Goal: Task Accomplishment & Management: Use online tool/utility

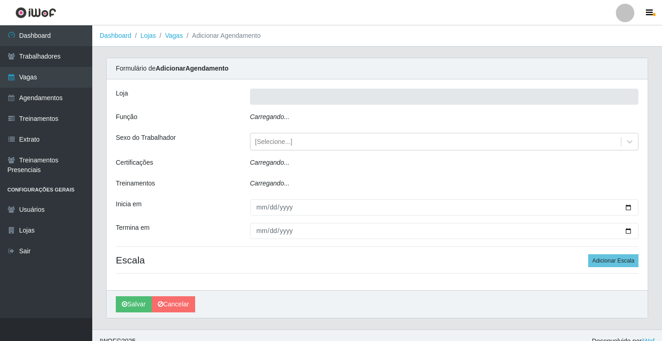
type input "Rede Econômico - Prata"
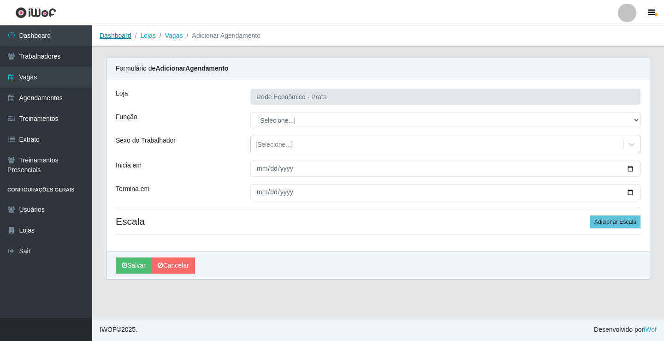
click at [118, 37] on link "Dashboard" at bounding box center [116, 35] width 32 height 7
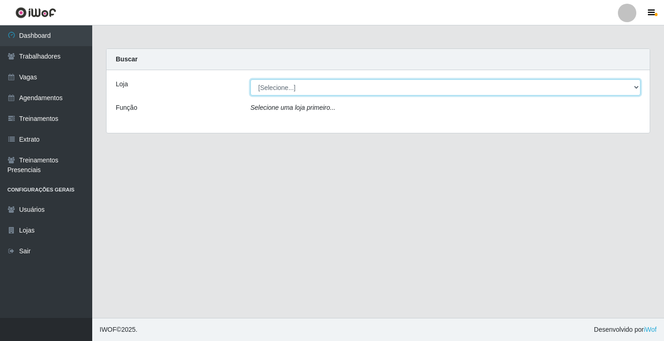
click at [638, 86] on select "[Selecione...] Rede Econômico - Prata" at bounding box center [445, 87] width 390 height 16
select select "192"
click at [250, 79] on select "[Selecione...] Rede Econômico - Prata" at bounding box center [445, 87] width 390 height 16
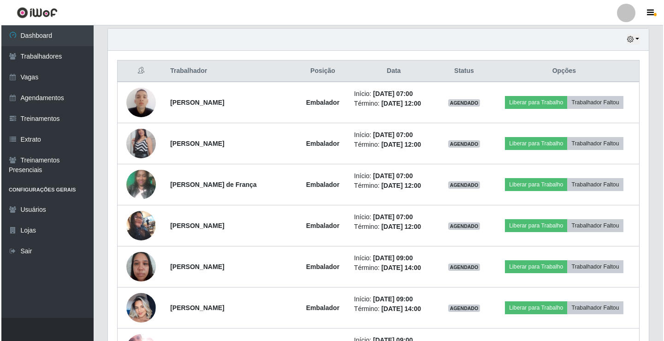
scroll to position [323, 0]
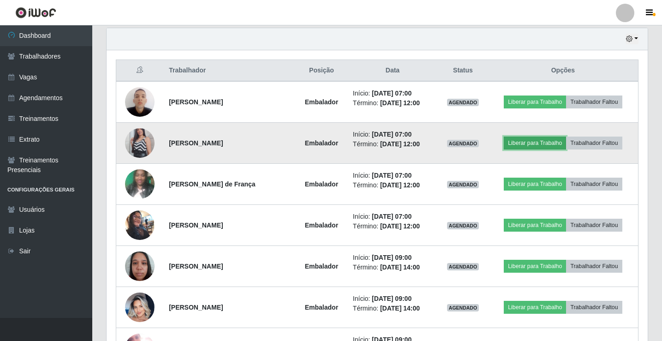
click at [544, 142] on button "Liberar para Trabalho" at bounding box center [535, 143] width 62 height 13
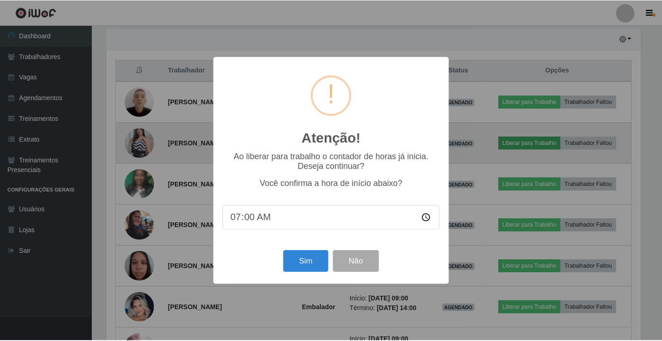
scroll to position [191, 536]
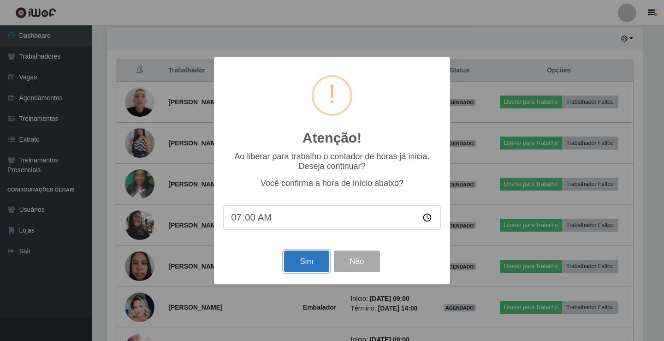
click at [303, 262] on button "Sim" at bounding box center [306, 261] width 45 height 22
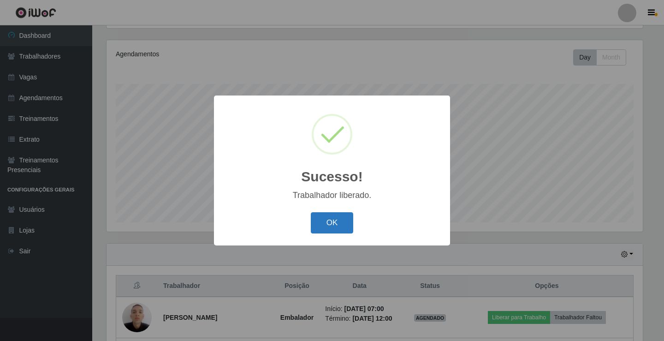
click at [317, 223] on button "OK" at bounding box center [332, 223] width 43 height 22
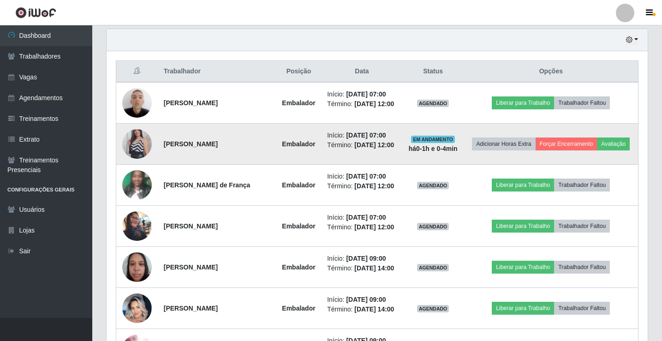
scroll to position [338, 0]
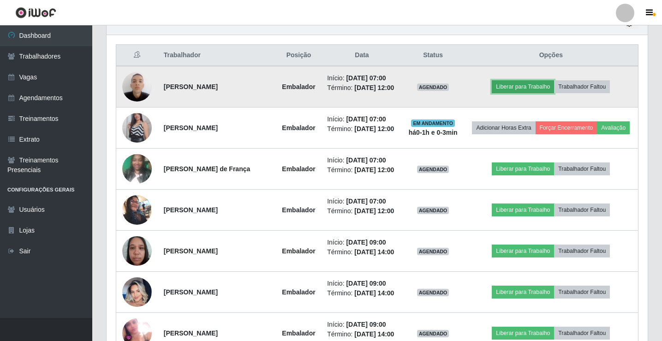
click at [527, 89] on button "Liberar para Trabalho" at bounding box center [523, 86] width 62 height 13
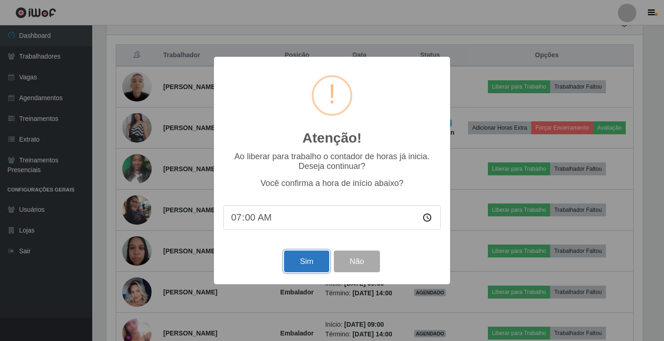
click at [302, 266] on button "Sim" at bounding box center [306, 261] width 45 height 22
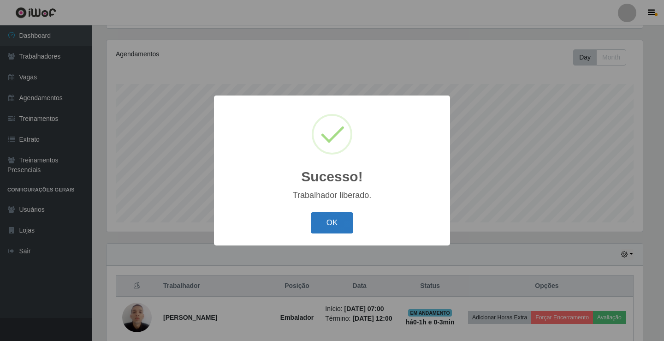
click at [328, 222] on button "OK" at bounding box center [332, 223] width 43 height 22
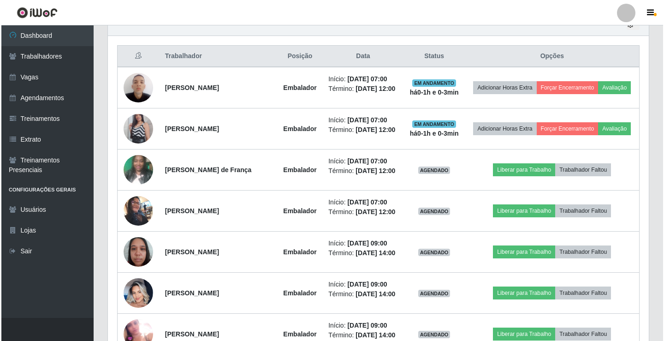
scroll to position [338, 0]
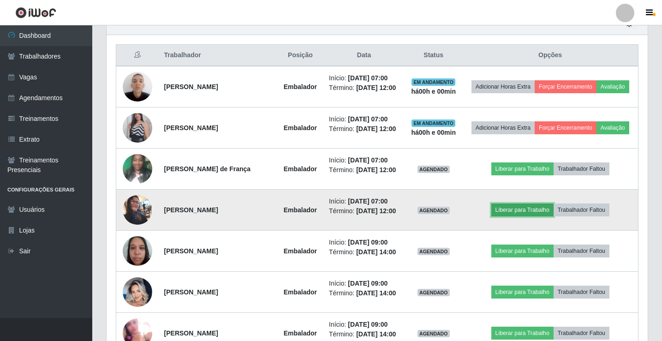
click at [527, 209] on button "Liberar para Trabalho" at bounding box center [522, 209] width 62 height 13
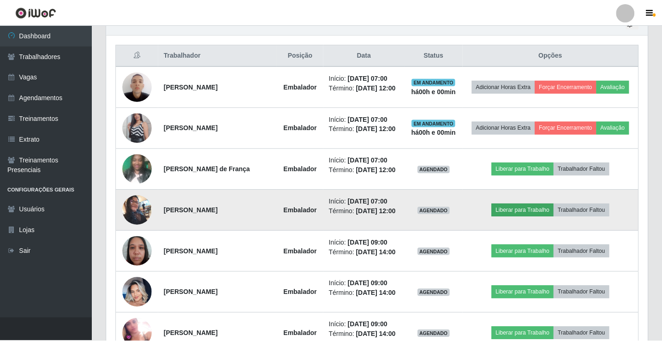
scroll to position [191, 536]
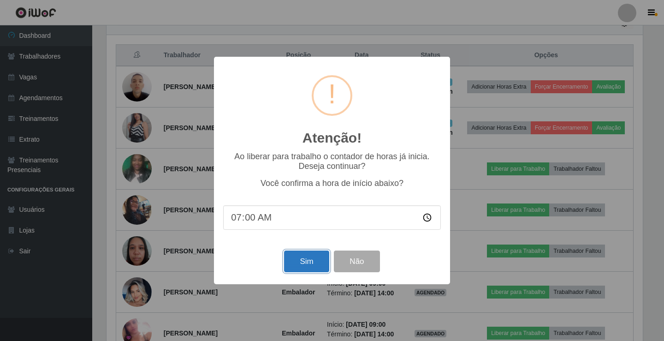
click at [313, 264] on button "Sim" at bounding box center [306, 261] width 45 height 22
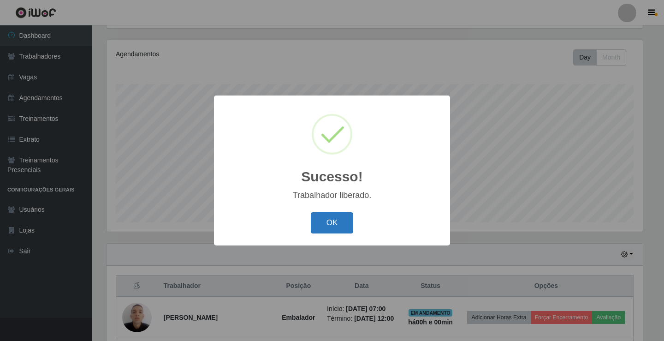
click at [339, 220] on button "OK" at bounding box center [332, 223] width 43 height 22
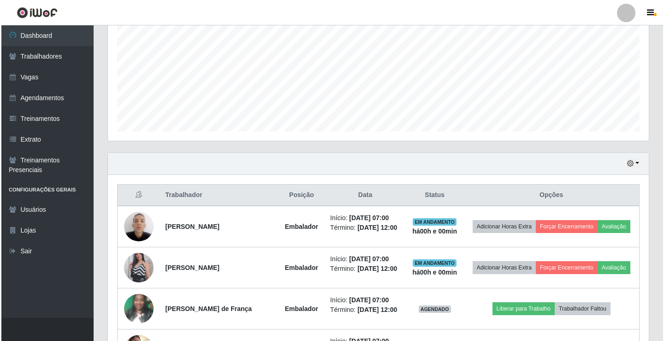
scroll to position [246, 0]
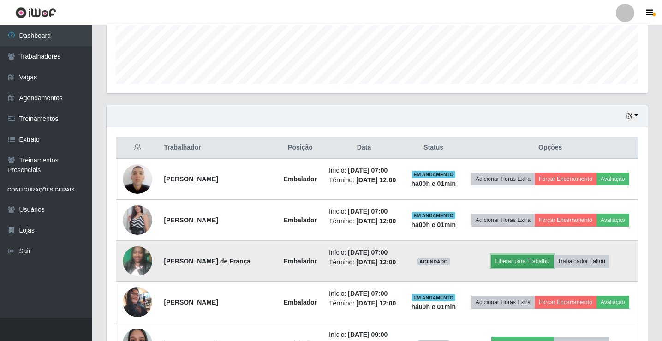
click at [531, 257] on button "Liberar para Trabalho" at bounding box center [522, 261] width 62 height 13
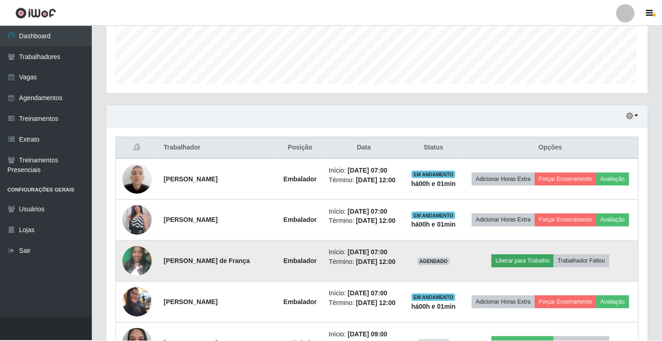
scroll to position [191, 536]
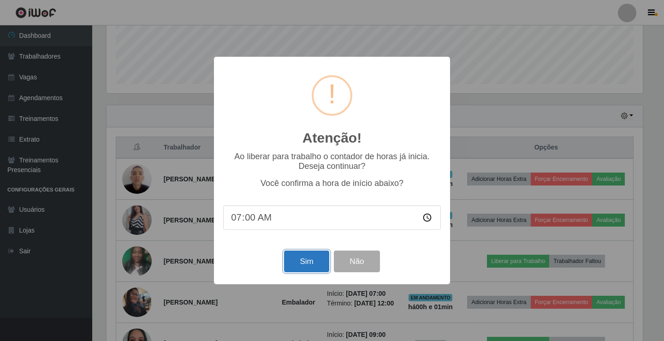
click at [302, 258] on button "Sim" at bounding box center [306, 261] width 45 height 22
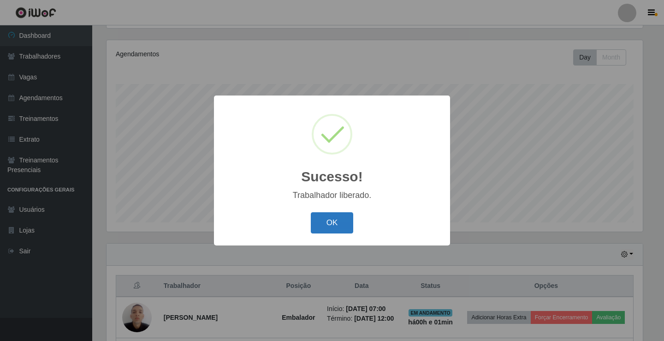
click at [319, 220] on button "OK" at bounding box center [332, 223] width 43 height 22
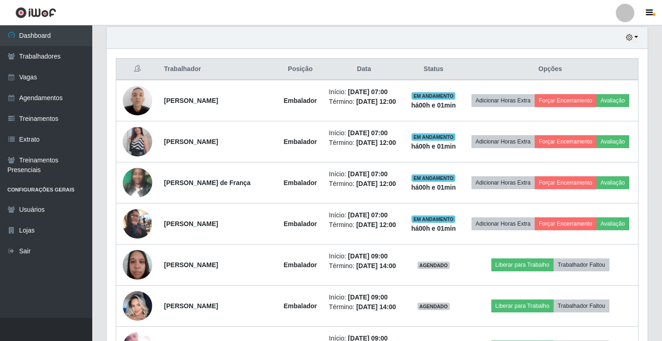
scroll to position [308, 0]
